Goal: Task Accomplishment & Management: Use online tool/utility

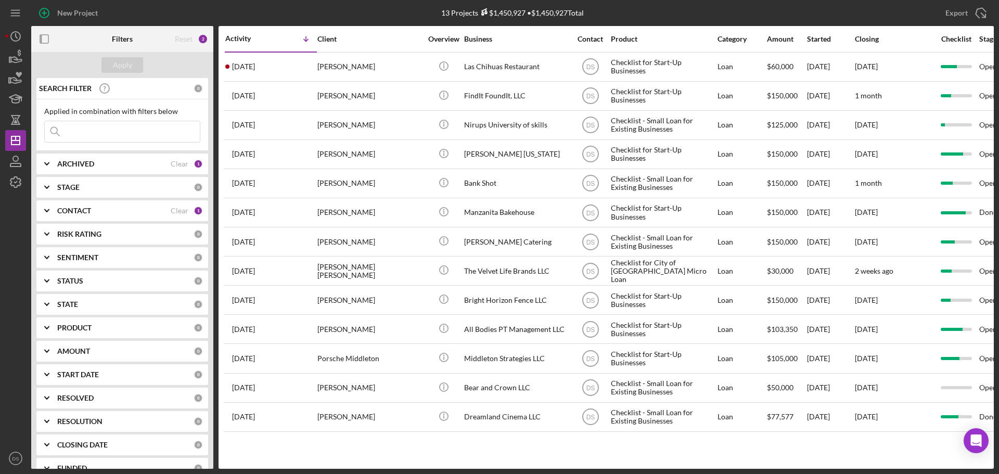
click at [122, 167] on div "ARCHIVED" at bounding box center [113, 164] width 113 height 8
click at [49, 223] on input "Archived" at bounding box center [50, 223] width 10 height 10
checkbox input "true"
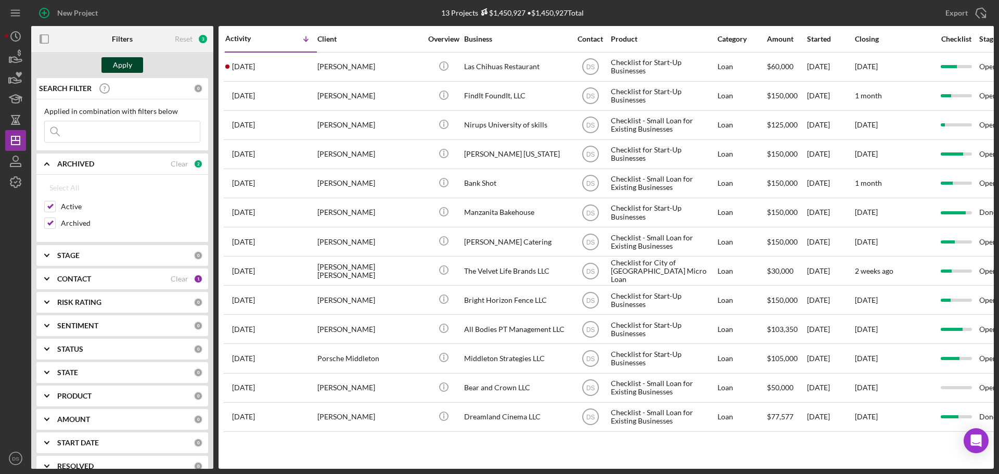
click at [135, 66] on button "Apply" at bounding box center [122, 65] width 42 height 16
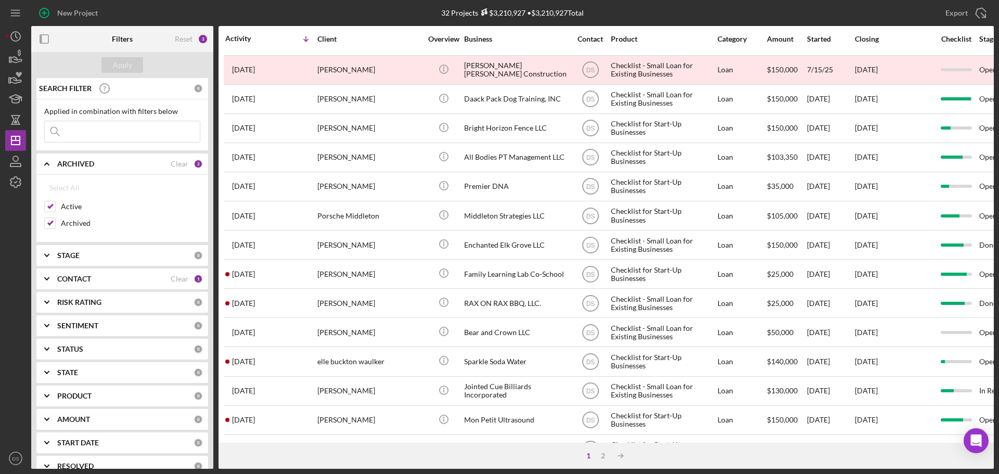
scroll to position [300, 0]
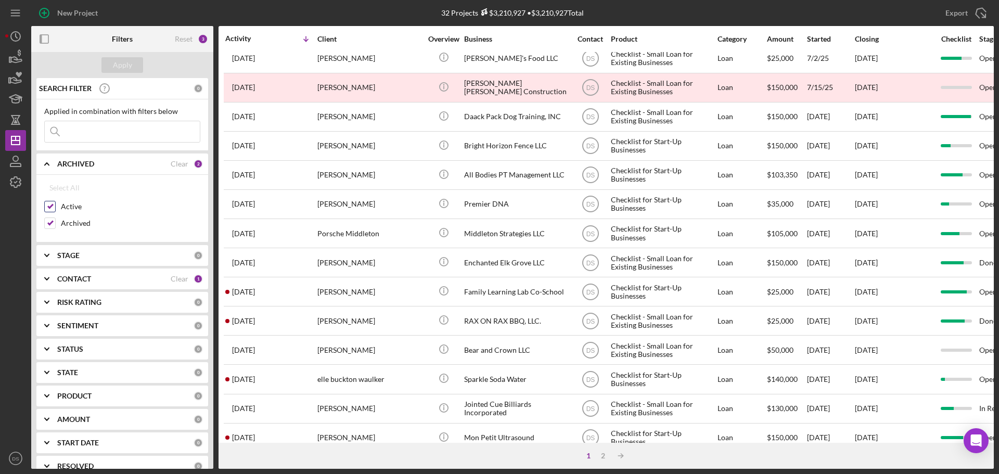
click at [54, 202] on input "Active" at bounding box center [50, 206] width 10 height 10
checkbox input "false"
click at [126, 70] on div "Apply" at bounding box center [122, 65] width 19 height 16
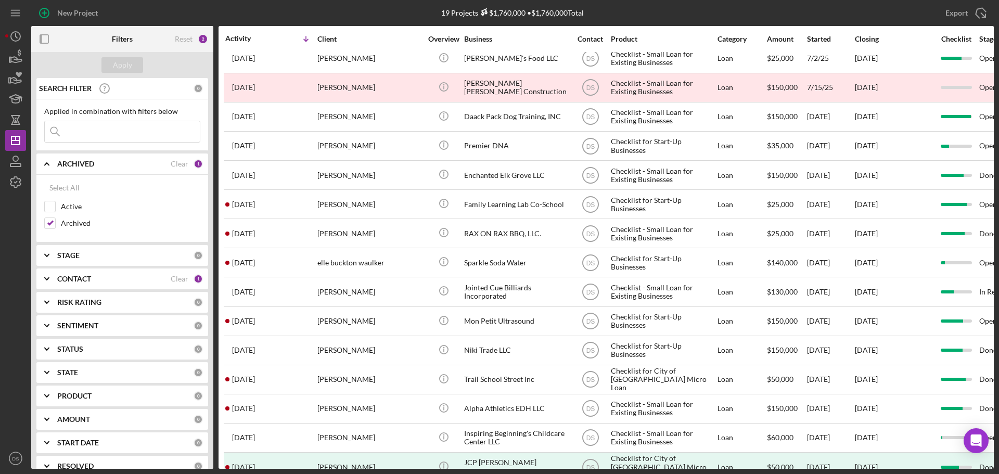
scroll to position [151, 0]
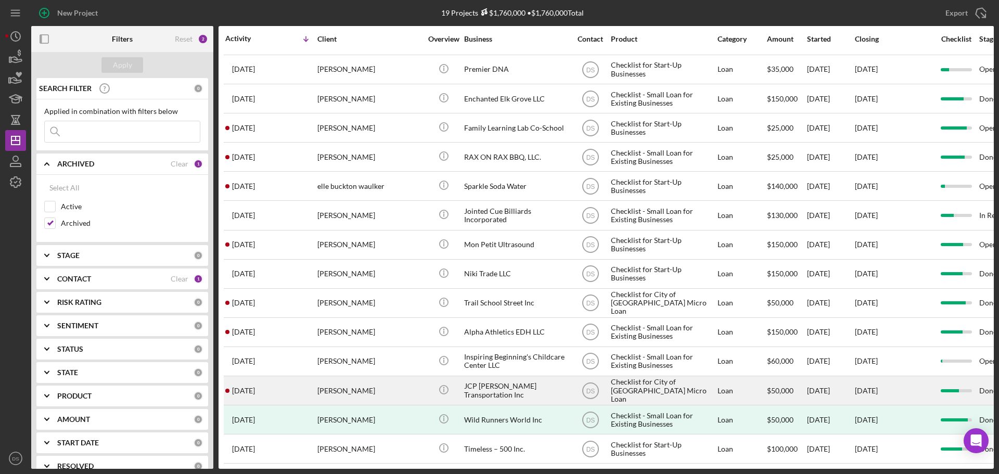
click at [374, 383] on div "[PERSON_NAME]" at bounding box center [369, 391] width 104 height 28
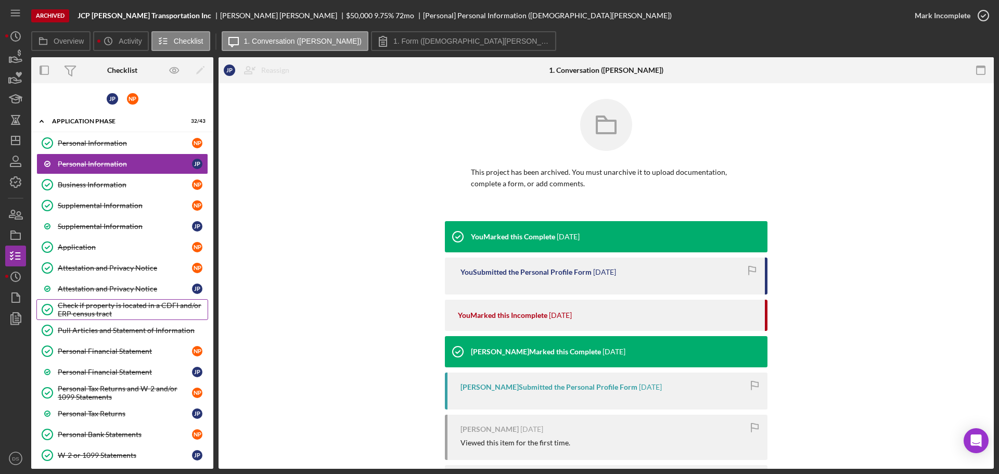
click at [139, 308] on div "Check if property is located in a CDFI and/or ERP census tract" at bounding box center [133, 309] width 150 height 17
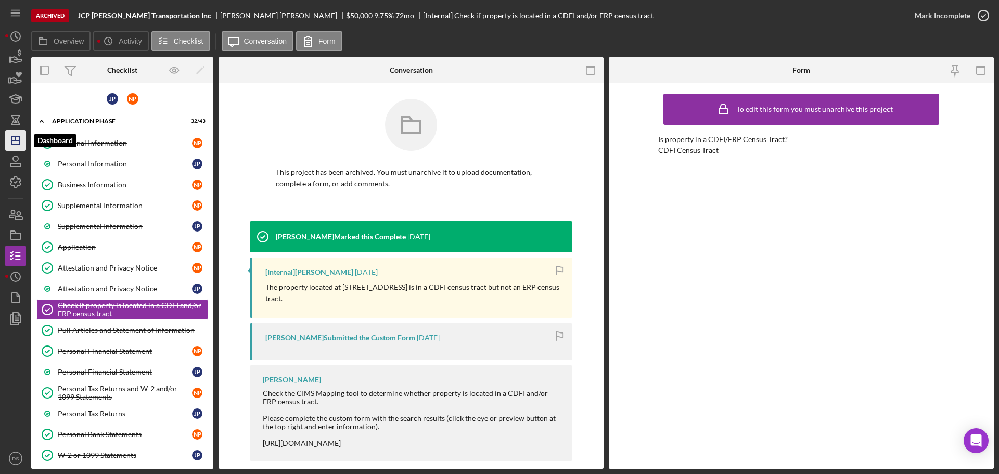
click at [21, 138] on icon "Icon/Dashboard" at bounding box center [16, 141] width 26 height 26
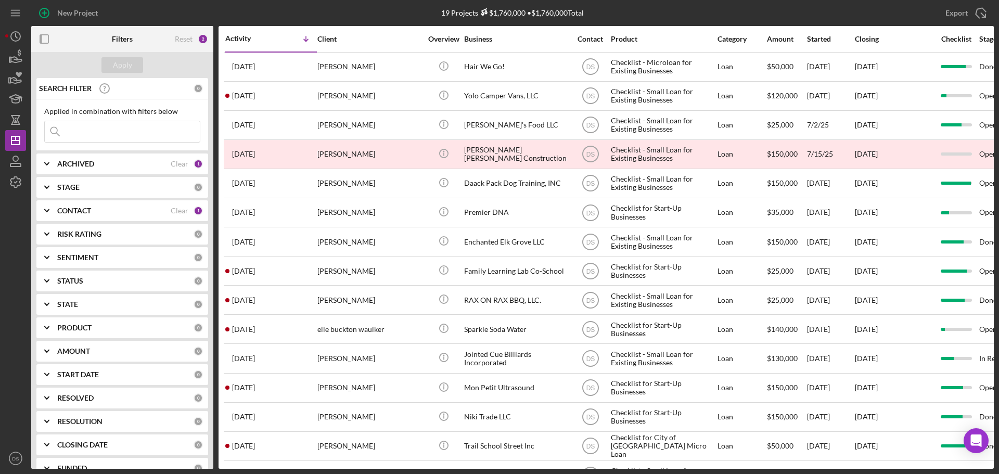
click at [133, 167] on div "ARCHIVED" at bounding box center [113, 164] width 113 height 8
click at [51, 219] on input "Archived" at bounding box center [50, 223] width 10 height 10
checkbox input "false"
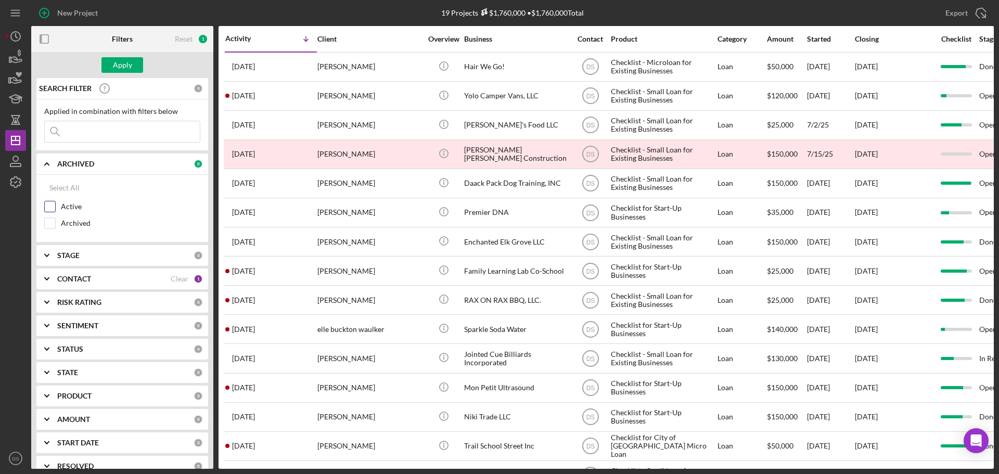
click at [45, 205] on input "Active" at bounding box center [50, 206] width 10 height 10
checkbox input "true"
click at [116, 67] on div "Apply" at bounding box center [122, 65] width 19 height 16
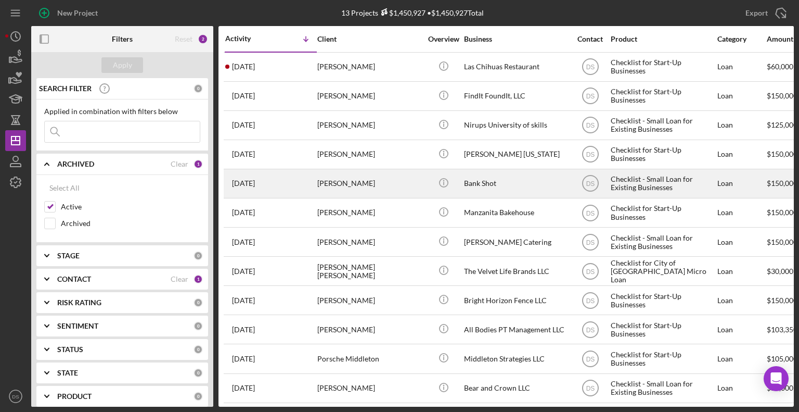
scroll to position [38, 0]
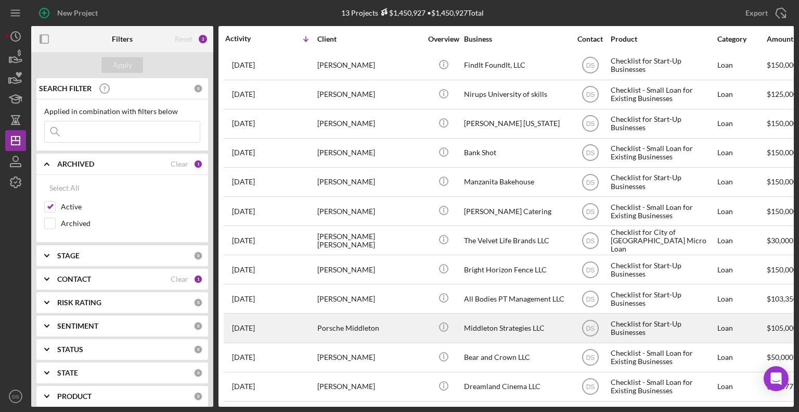
click at [389, 318] on div "Porsche Middleton" at bounding box center [369, 328] width 104 height 28
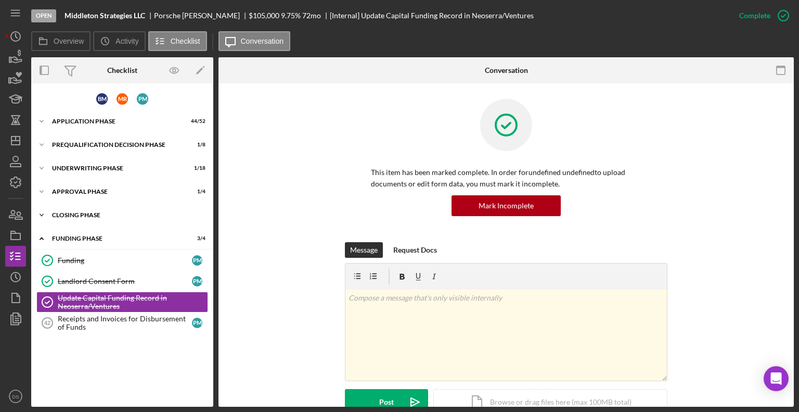
click at [118, 219] on div "Icon/Expander Closing Phase 20 / 29" at bounding box center [122, 215] width 182 height 21
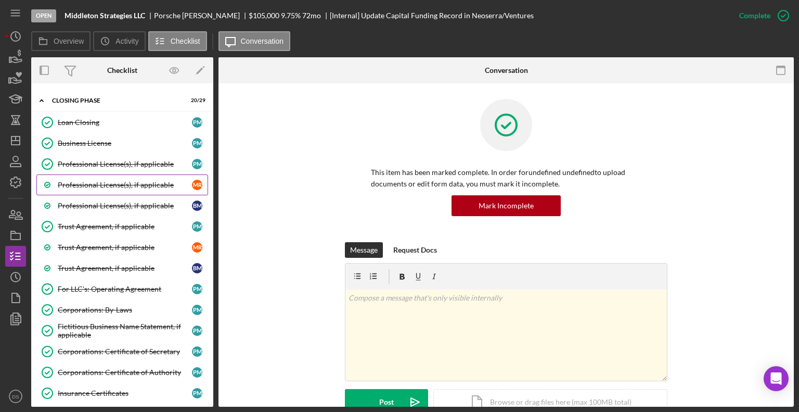
scroll to position [118, 0]
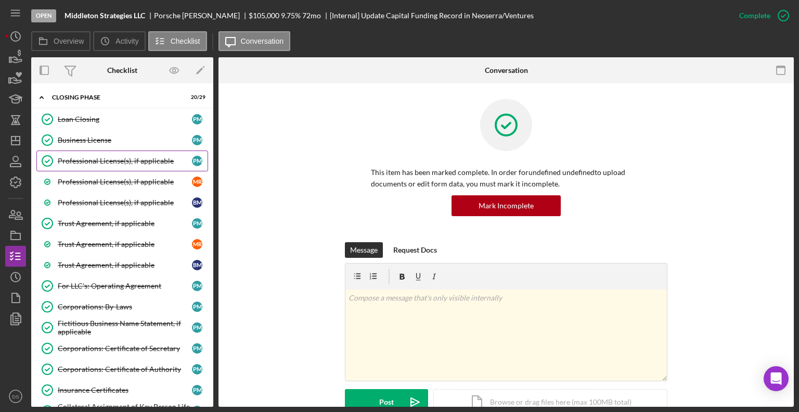
click at [158, 157] on div "Professional License(s), if applicable" at bounding box center [125, 161] width 134 height 8
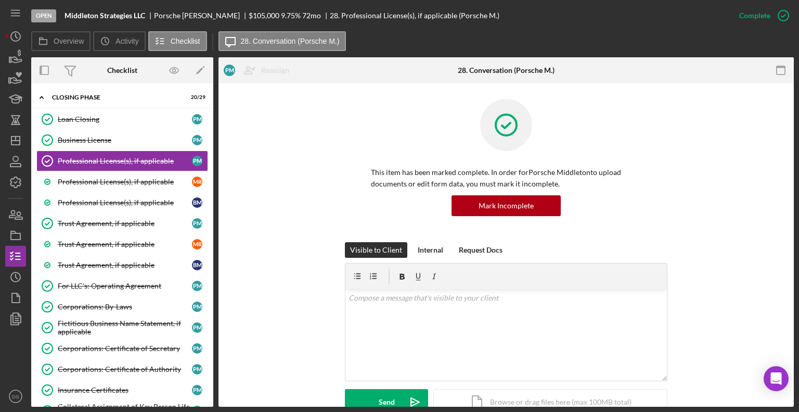
scroll to position [133, 0]
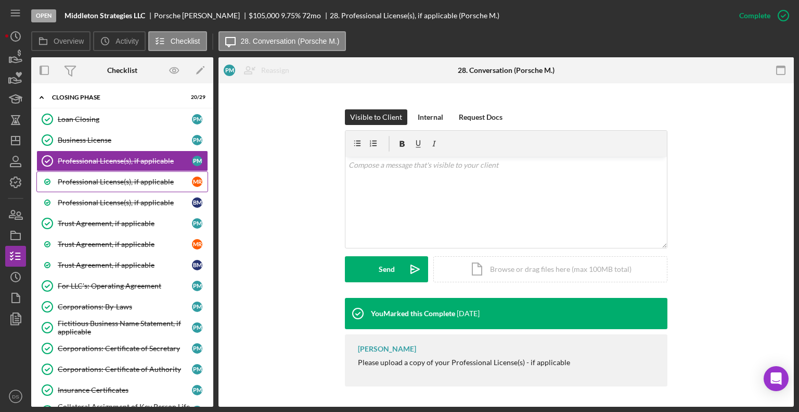
click at [158, 181] on div "Professional License(s), if applicable" at bounding box center [125, 181] width 134 height 8
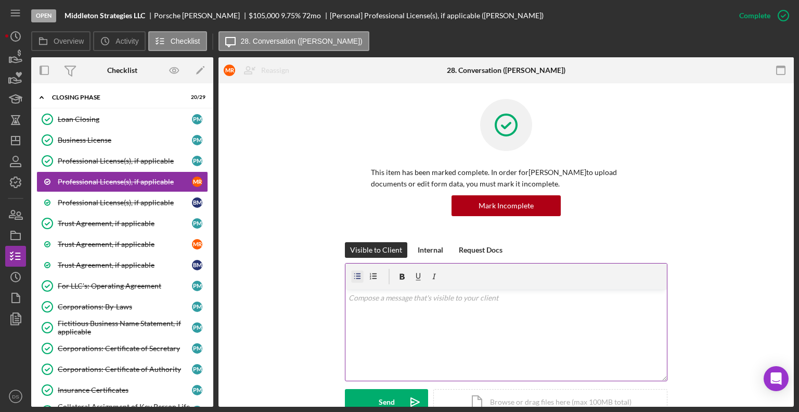
scroll to position [133, 0]
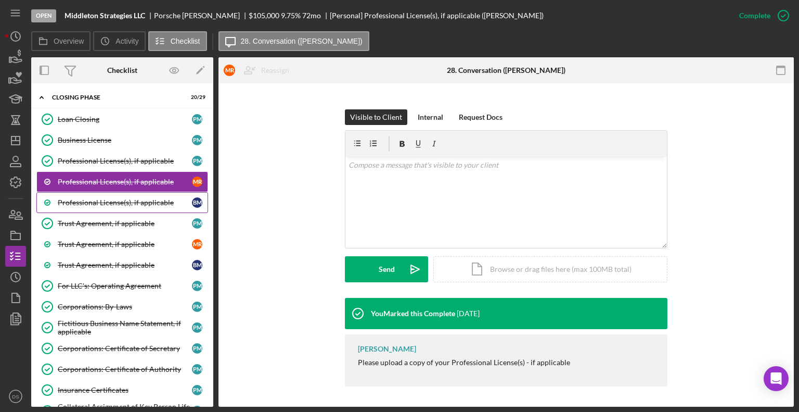
click at [112, 203] on div "Professional License(s), if applicable" at bounding box center [125, 202] width 134 height 8
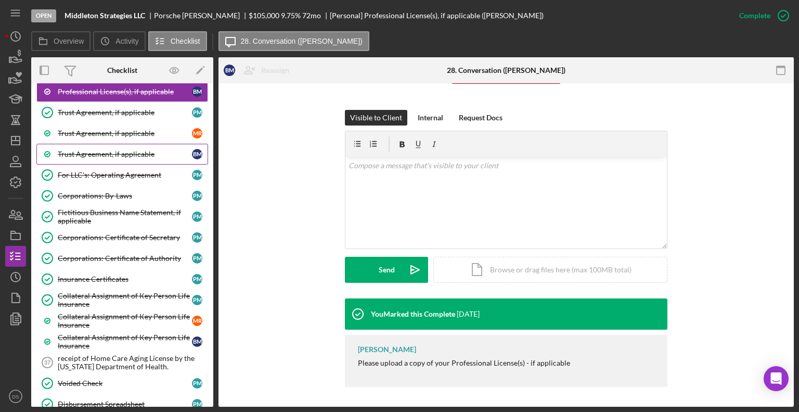
scroll to position [229, 0]
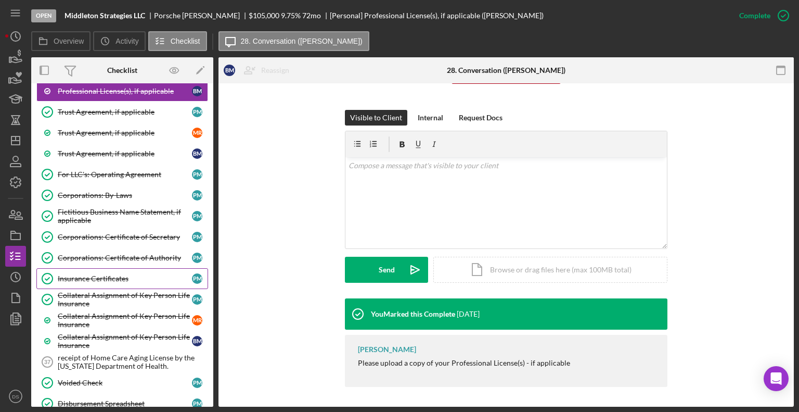
click at [106, 274] on div "Insurance Certificates" at bounding box center [125, 278] width 134 height 8
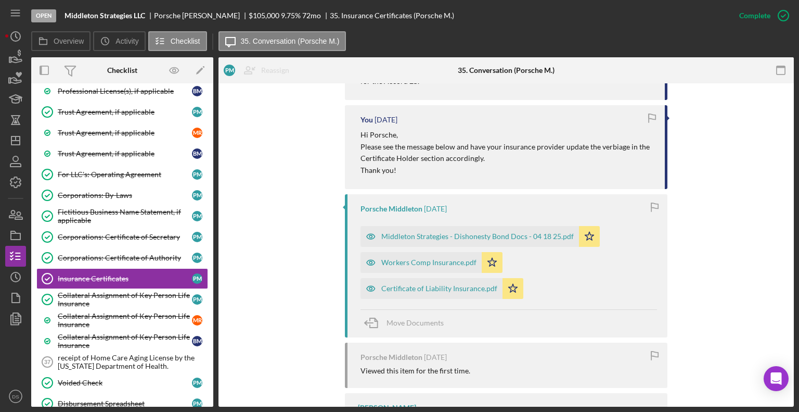
scroll to position [430, 0]
